Goal: Task Accomplishment & Management: Use online tool/utility

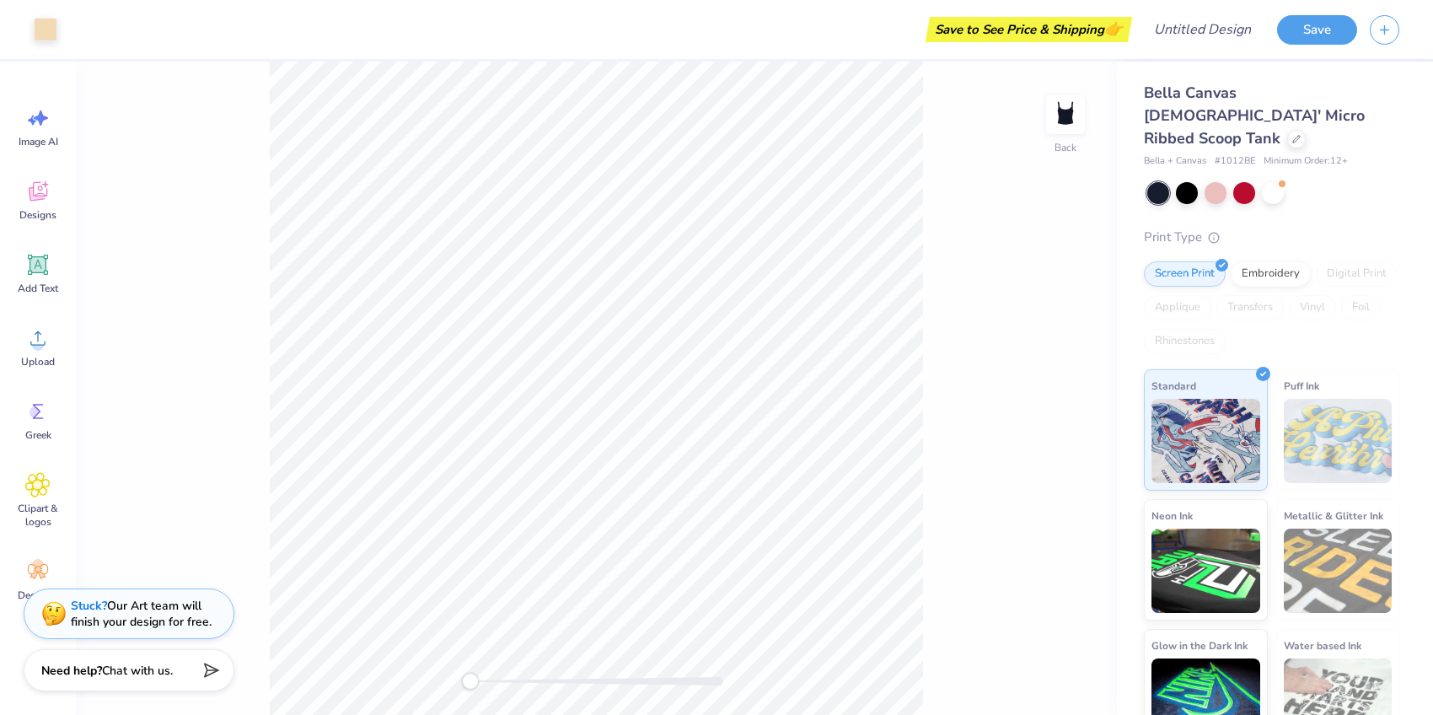
scroll to position [24, 0]
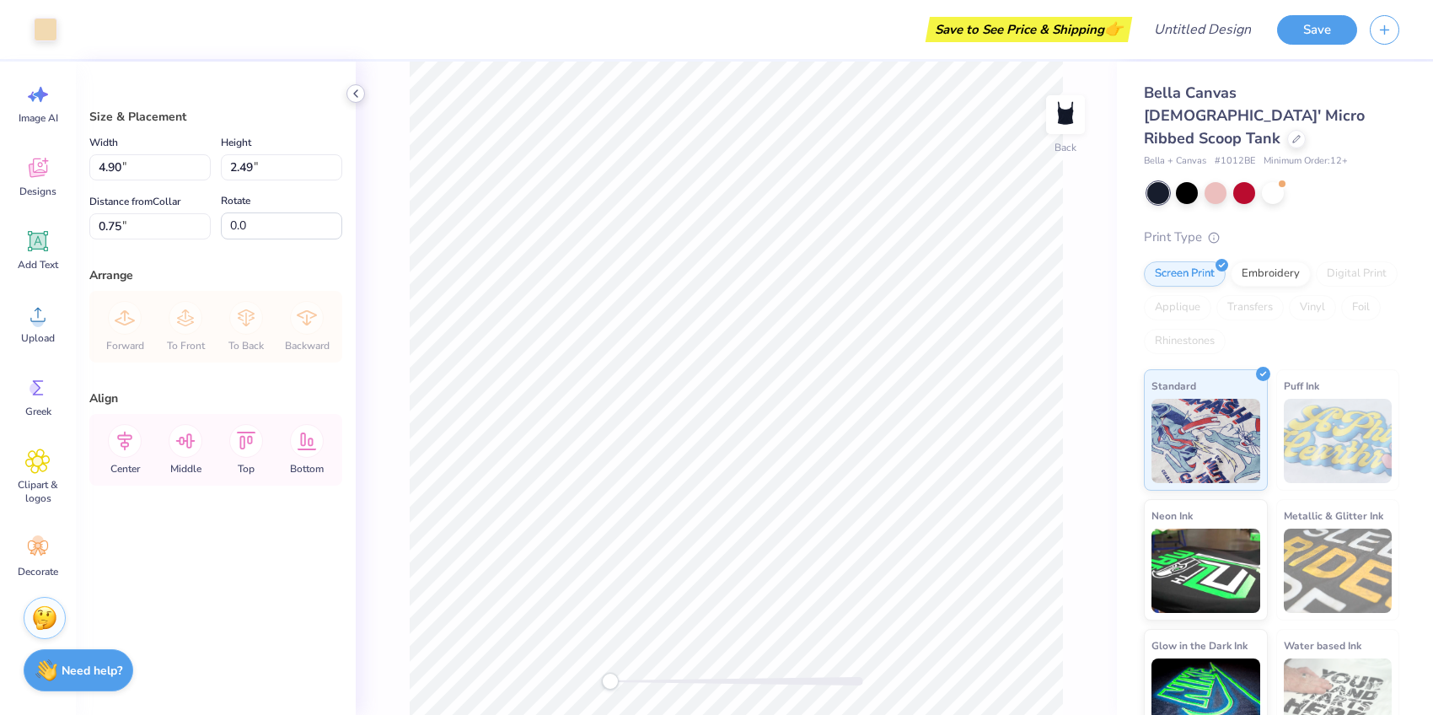
click at [351, 91] on icon at bounding box center [355, 93] width 13 height 13
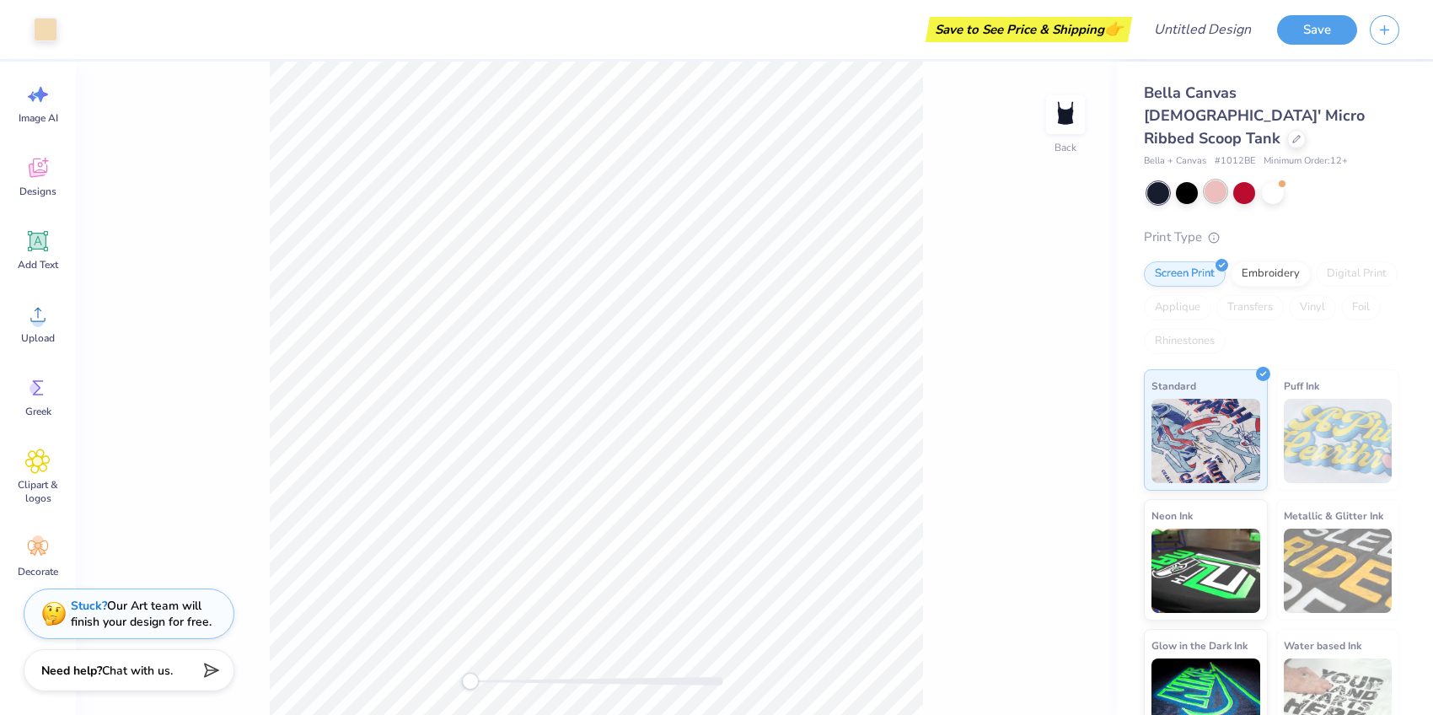
click at [1222, 180] on div at bounding box center [1216, 191] width 22 height 22
click at [1266, 180] on div at bounding box center [1273, 191] width 22 height 22
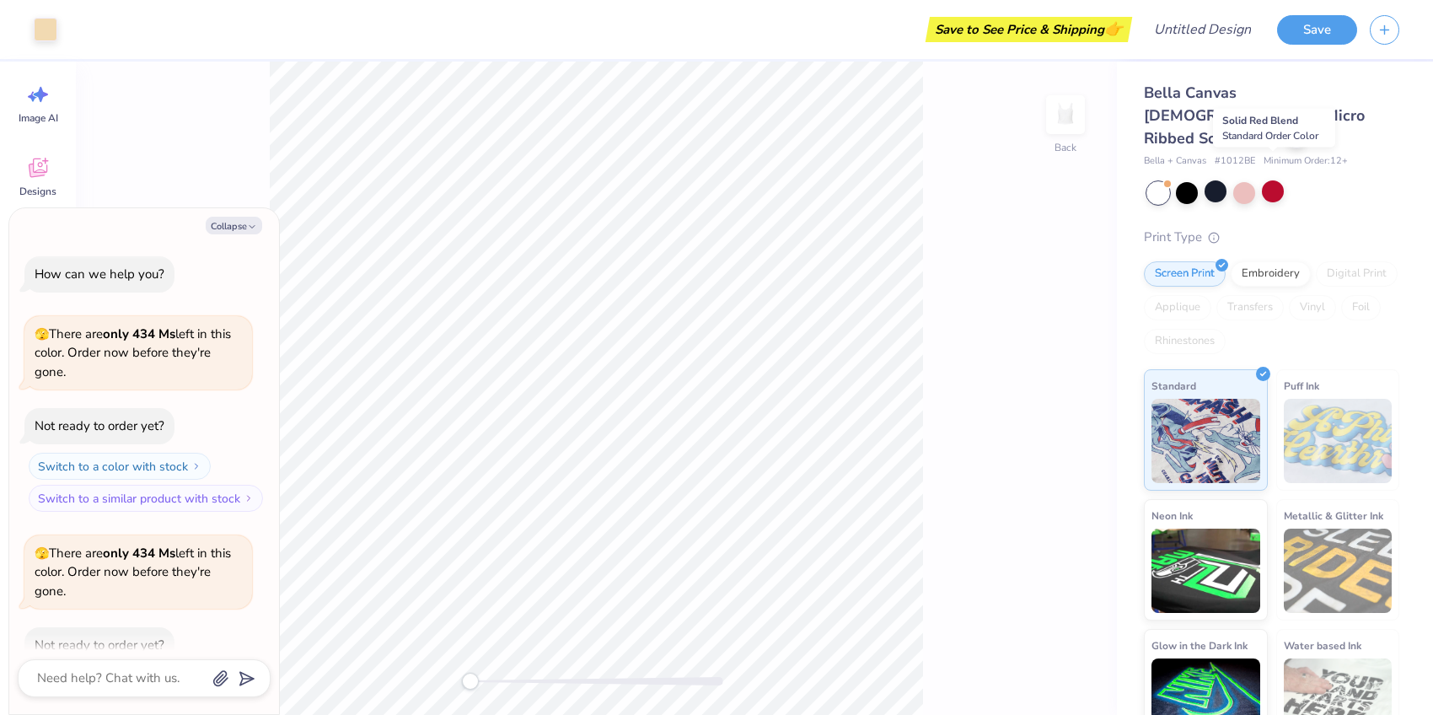
scroll to position [93, 0]
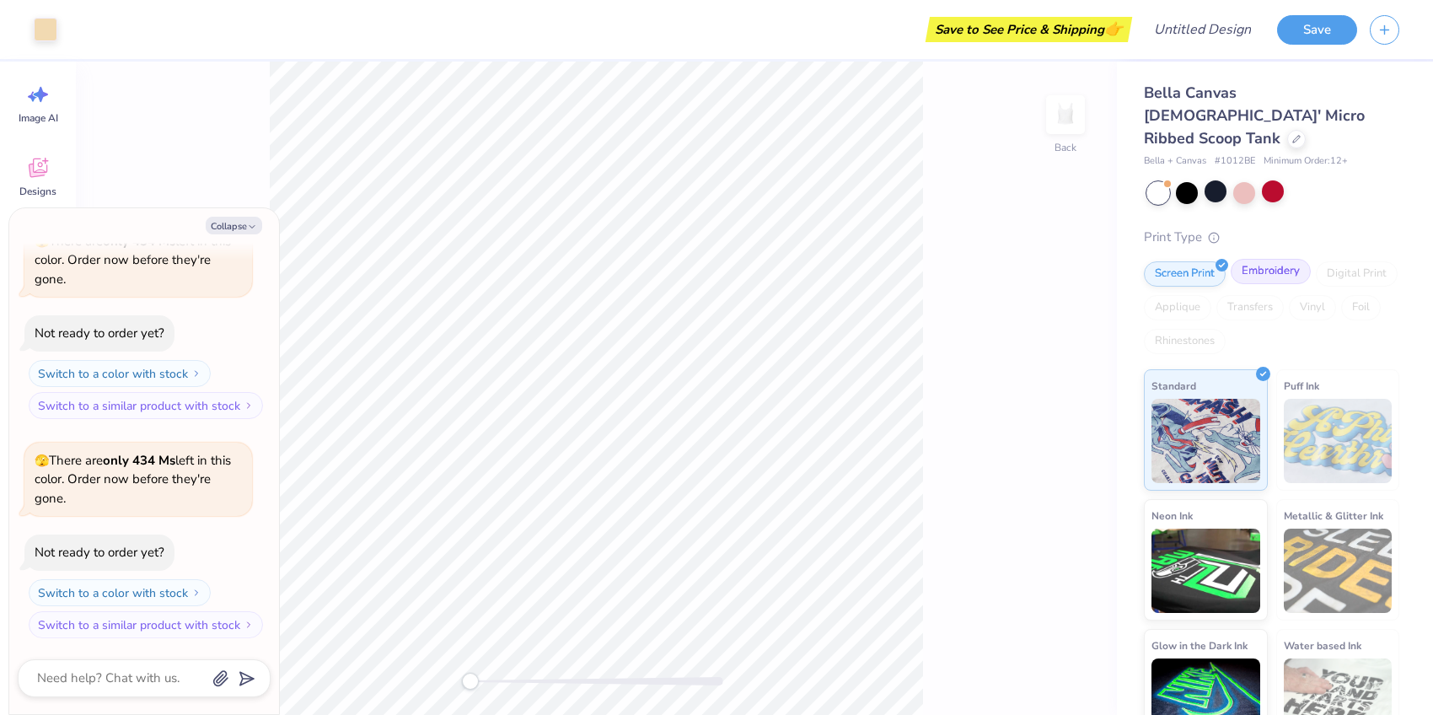
click at [1264, 259] on div "Embroidery" at bounding box center [1271, 271] width 80 height 25
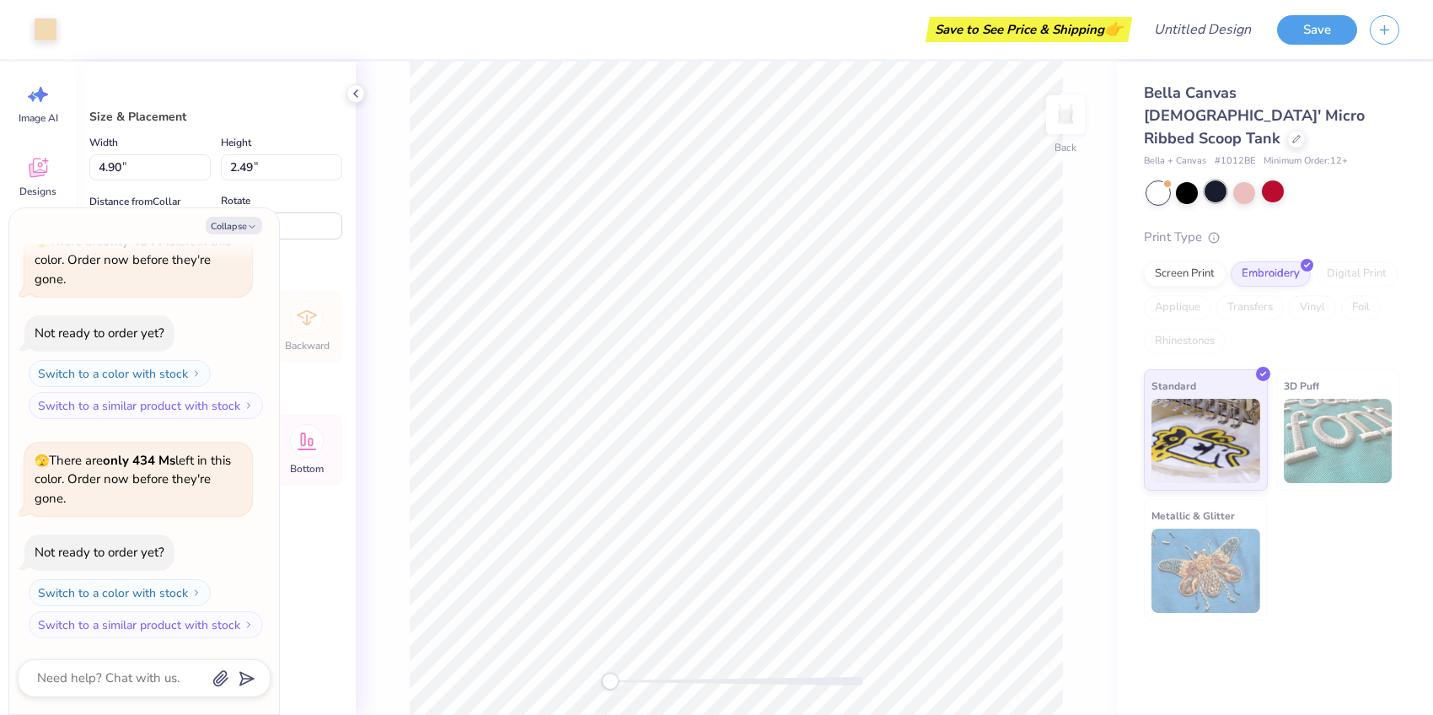
click at [1217, 180] on div at bounding box center [1216, 191] width 22 height 22
click at [1201, 259] on div "Screen Print" at bounding box center [1185, 271] width 82 height 25
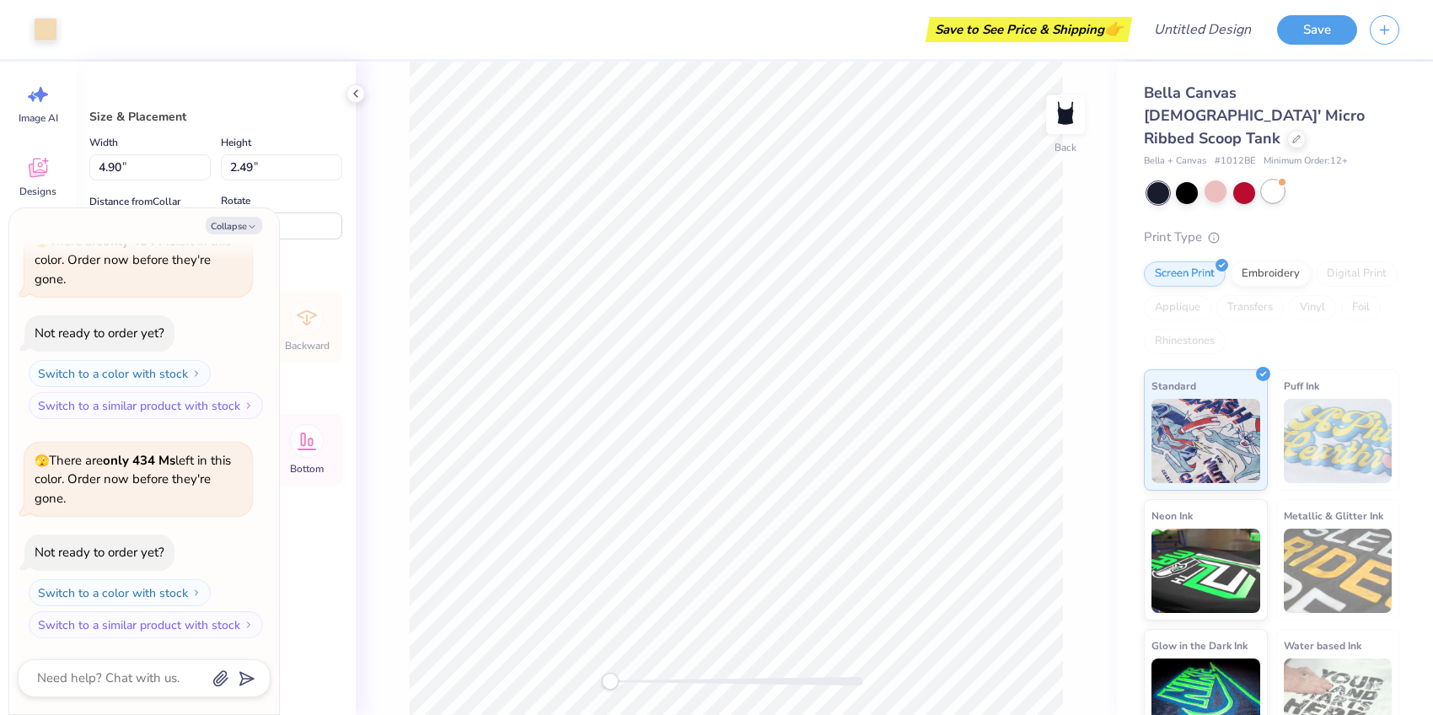
click at [1270, 180] on div at bounding box center [1273, 191] width 22 height 22
click at [1284, 259] on div "Embroidery" at bounding box center [1271, 271] width 80 height 25
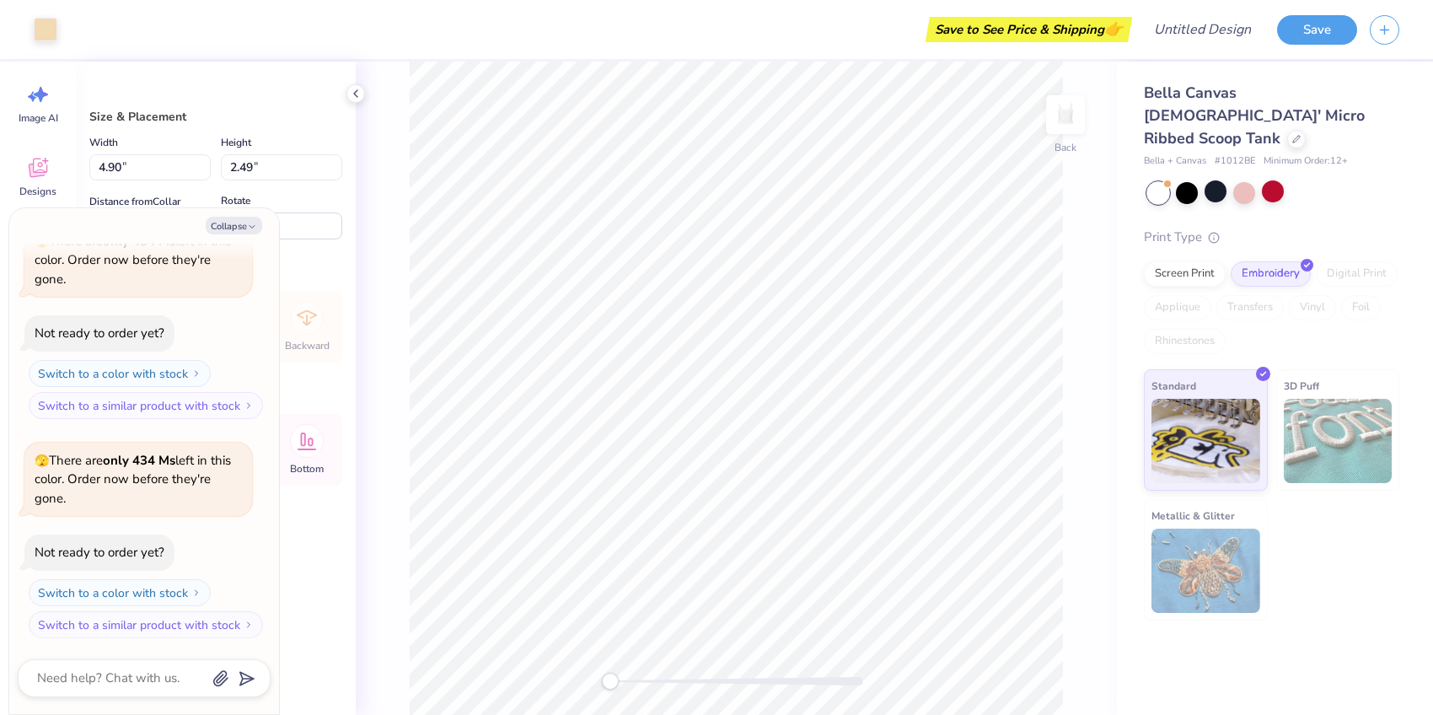
click at [1353, 261] on div "Digital Print" at bounding box center [1357, 273] width 82 height 25
click at [1325, 422] on img at bounding box center [1338, 441] width 109 height 84
click at [1276, 416] on div "3D Puff" at bounding box center [1338, 429] width 124 height 121
click at [1313, 416] on img at bounding box center [1338, 441] width 109 height 84
click at [244, 220] on button "Collapse" at bounding box center [234, 226] width 56 height 18
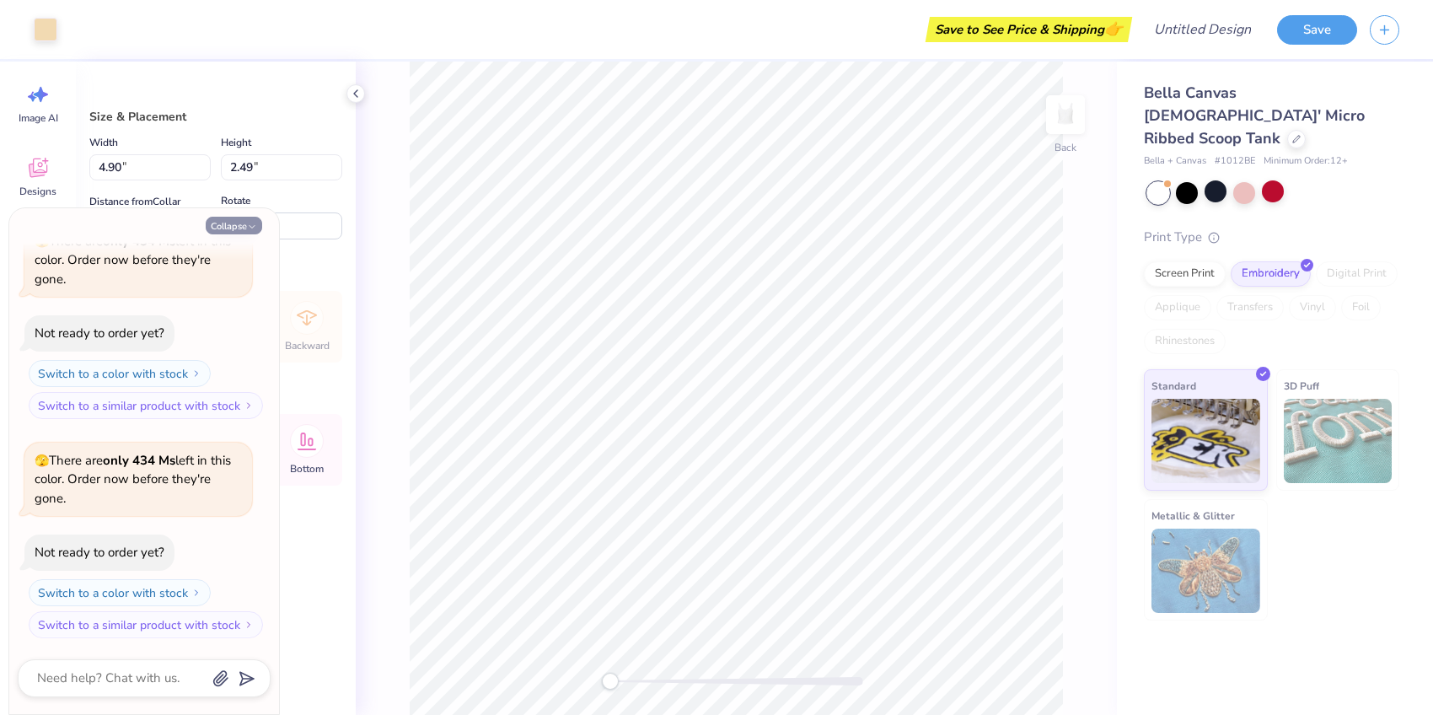
type textarea "x"
